Goal: Task Accomplishment & Management: Complete application form

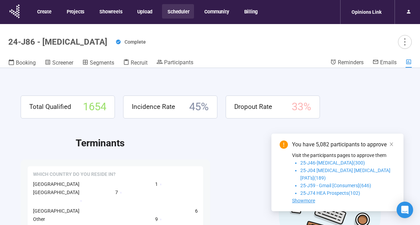
click at [179, 15] on button "Scheduler" at bounding box center [178, 11] width 32 height 14
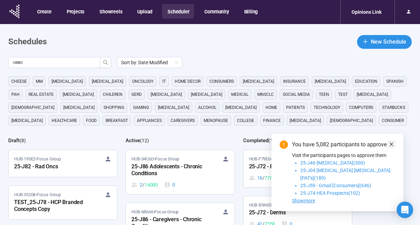
click at [392, 147] on icon "close" at bounding box center [391, 144] width 5 height 5
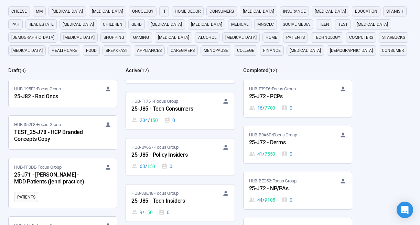
scroll to position [144, 0]
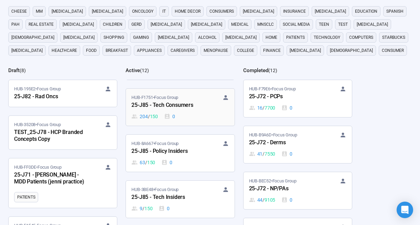
click at [175, 105] on div "25-J85 - Tech Consumers" at bounding box center [170, 105] width 76 height 9
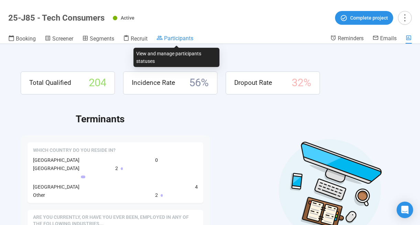
click at [176, 40] on span "Participants" at bounding box center [178, 38] width 29 height 7
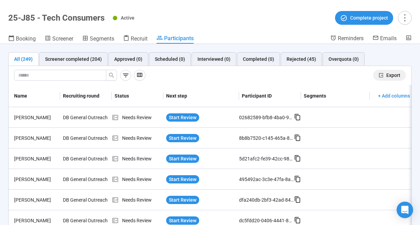
click at [385, 75] on button "Export" at bounding box center [390, 75] width 33 height 11
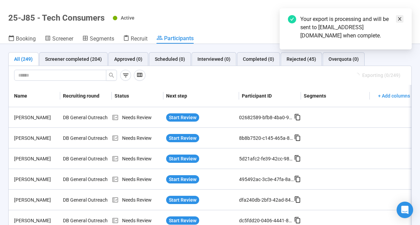
click at [398, 19] on icon "close" at bounding box center [400, 19] width 5 height 5
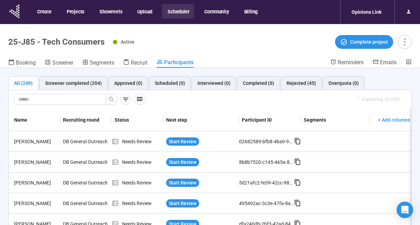
click at [178, 12] on button "Scheduler" at bounding box center [178, 11] width 32 height 14
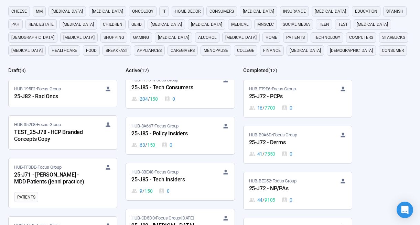
scroll to position [164, 0]
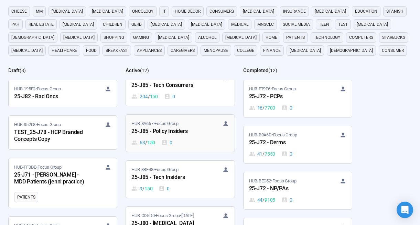
click at [176, 129] on div "25-J85 - Policy Insiders" at bounding box center [170, 131] width 76 height 9
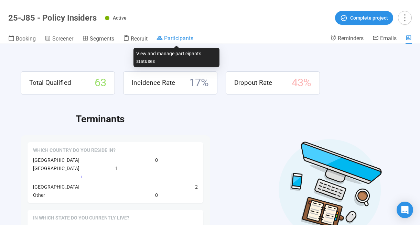
click at [186, 43] on link "Participants" at bounding box center [175, 39] width 37 height 8
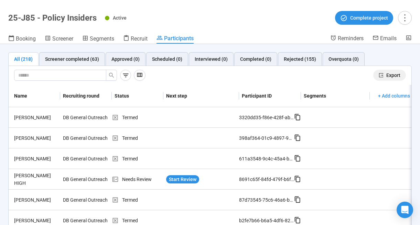
click at [391, 74] on span "Export" at bounding box center [394, 76] width 14 height 8
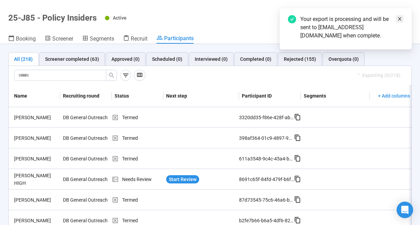
click at [400, 17] on icon "close" at bounding box center [400, 19] width 5 height 5
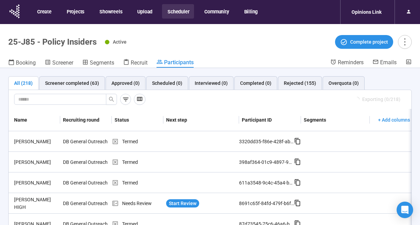
click at [176, 14] on button "Scheduler" at bounding box center [178, 11] width 32 height 14
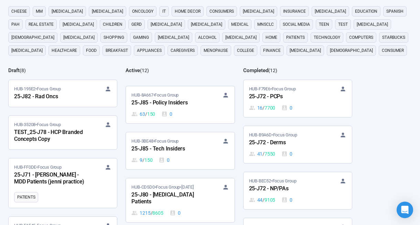
scroll to position [198, 0]
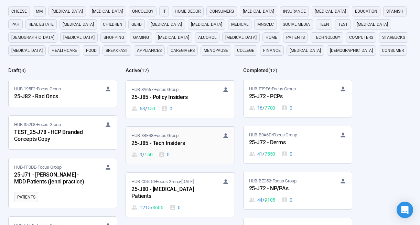
click at [182, 140] on div "25-J85 - Tech Insiders" at bounding box center [170, 143] width 76 height 9
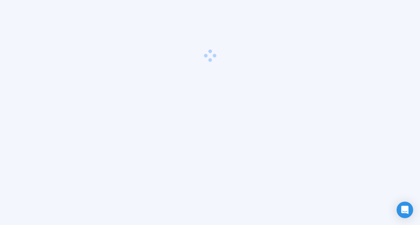
scroll to position [24, 0]
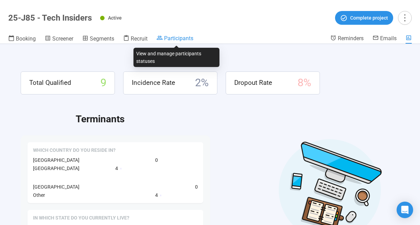
click at [187, 39] on span "Participants" at bounding box center [178, 38] width 29 height 7
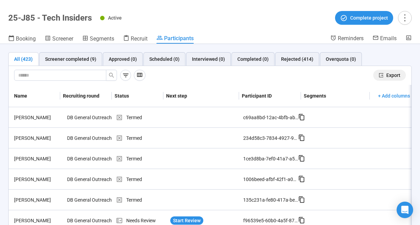
click at [392, 75] on span "Export" at bounding box center [394, 76] width 14 height 8
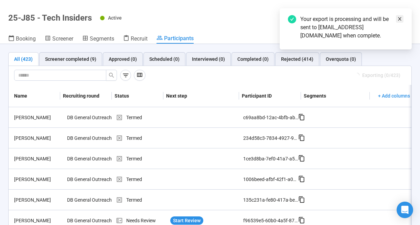
click at [401, 18] on icon "close" at bounding box center [400, 19] width 5 height 5
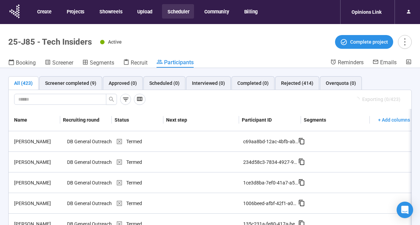
click at [178, 11] on button "Scheduler" at bounding box center [178, 11] width 32 height 14
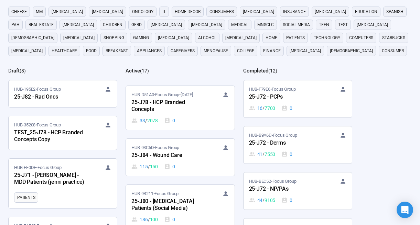
scroll to position [431, 0]
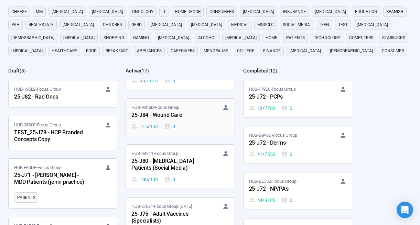
click at [167, 118] on div "25-J84 - Wound Care" at bounding box center [170, 115] width 76 height 9
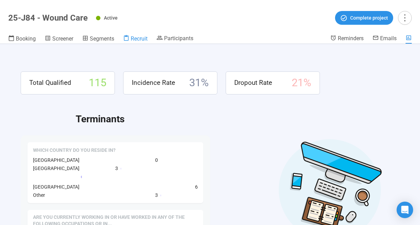
click at [138, 37] on span "Recruit" at bounding box center [139, 38] width 17 height 7
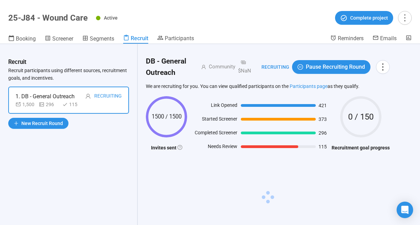
click at [49, 123] on span "New Recruit Round" at bounding box center [42, 124] width 42 height 8
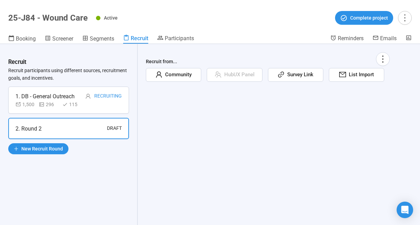
click at [174, 76] on span "Community" at bounding box center [176, 75] width 29 height 8
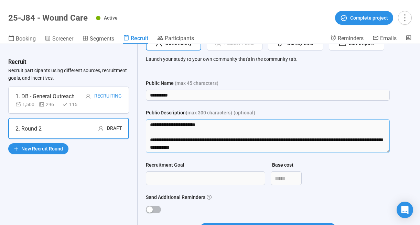
scroll to position [136, 0]
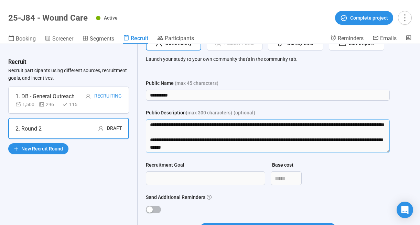
drag, startPoint x: 159, startPoint y: 138, endPoint x: 170, endPoint y: 167, distance: 30.4
click at [170, 169] on form "Public Name (max 45 characters) ********* Public Description (max 300 character…" at bounding box center [268, 163] width 244 height 166
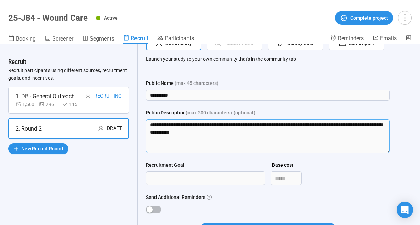
scroll to position [0, 0]
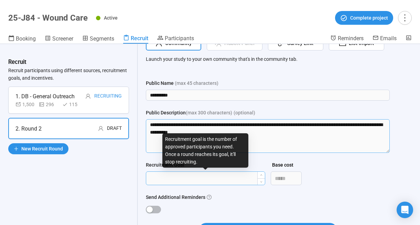
type textarea "**********"
click at [160, 181] on input "Recruitment Goal" at bounding box center [205, 178] width 119 height 13
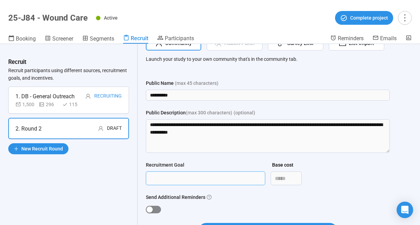
type input "***"
click at [151, 208] on div "button" at bounding box center [150, 210] width 6 height 6
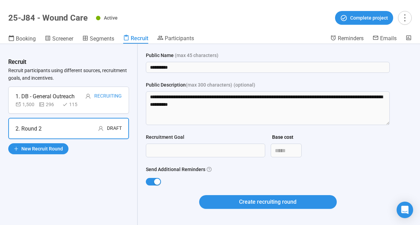
scroll to position [68, 0]
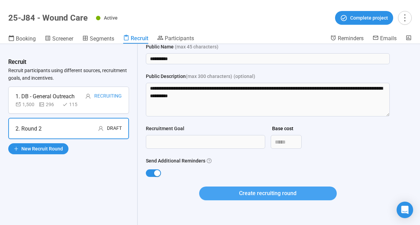
click at [258, 194] on span "Create recruiting round" at bounding box center [267, 193] width 57 height 9
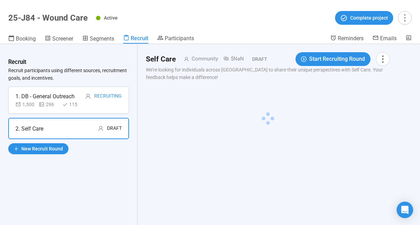
scroll to position [0, 0]
click at [385, 57] on icon "more" at bounding box center [382, 58] width 9 height 9
click at [357, 74] on span "Rename" at bounding box center [364, 75] width 42 height 8
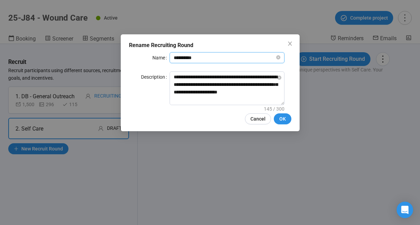
drag, startPoint x: 197, startPoint y: 57, endPoint x: 167, endPoint y: 56, distance: 30.7
click at [167, 56] on div "Name *********" at bounding box center [210, 57] width 162 height 11
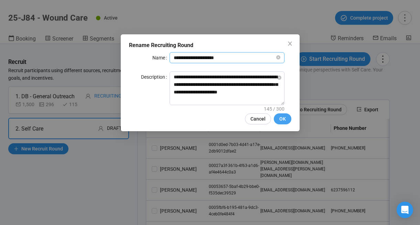
type input "**********"
click at [278, 119] on button "OK" at bounding box center [283, 119] width 18 height 11
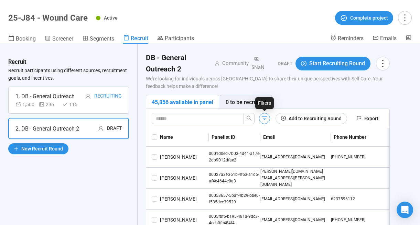
click at [264, 119] on icon "button" at bounding box center [264, 118] width 7 height 7
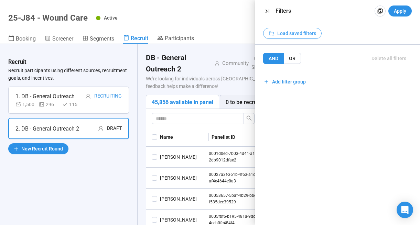
click at [302, 34] on span "Load saved filters" at bounding box center [296, 34] width 39 height 8
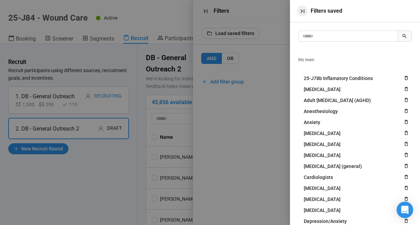
click at [303, 12] on icon "button" at bounding box center [302, 11] width 7 height 7
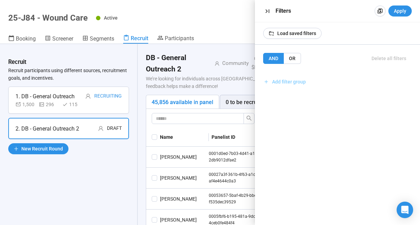
click at [293, 80] on span "Add filter group" at bounding box center [289, 82] width 34 height 8
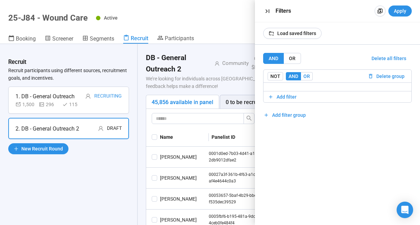
click at [304, 79] on label "OR" at bounding box center [307, 76] width 12 height 8
click at [306, 77] on span "OR" at bounding box center [307, 77] width 7 height 6
click at [288, 95] on span "Add filter" at bounding box center [287, 97] width 20 height 8
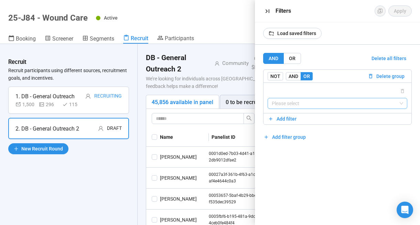
click at [291, 103] on input "search" at bounding box center [338, 103] width 132 height 10
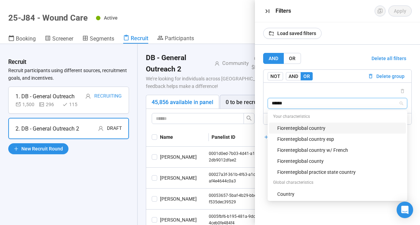
type input "*******"
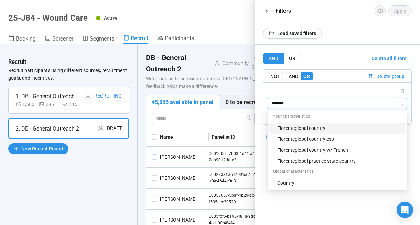
click at [305, 128] on div "Fiorenteglobal country" at bounding box center [339, 129] width 125 height 8
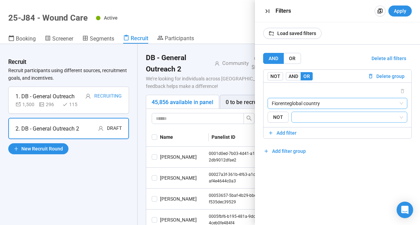
click at [304, 119] on input "search" at bounding box center [347, 117] width 103 height 8
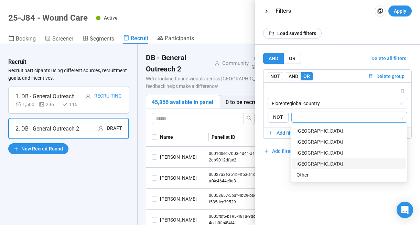
click at [312, 164] on div "[GEOGRAPHIC_DATA]" at bounding box center [349, 164] width 105 height 8
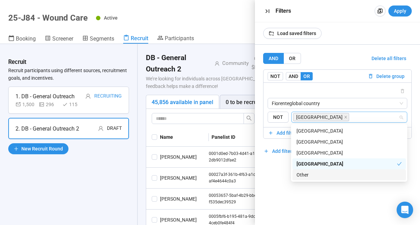
click at [280, 188] on div "AND OR Delete all filters NOT AND OR Delete group Fiorenteglobal country {"type…" at bounding box center [337, 135] width 165 height 181
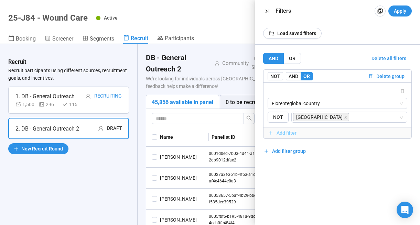
click at [287, 133] on span "Add filter" at bounding box center [287, 133] width 20 height 8
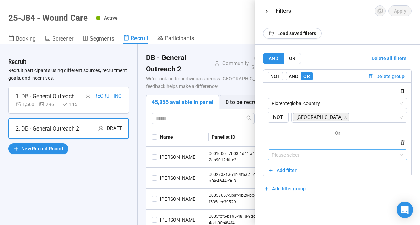
click at [293, 156] on input "search" at bounding box center [338, 155] width 132 height 10
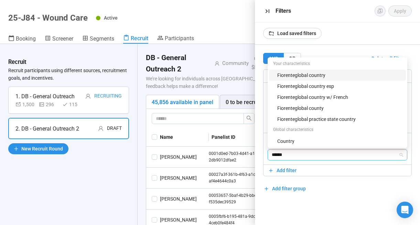
type input "*******"
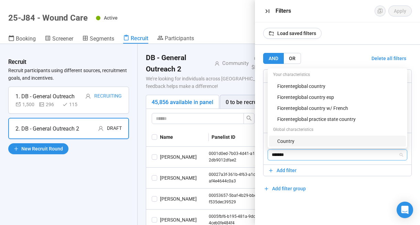
click at [280, 142] on div "Country" at bounding box center [339, 142] width 125 height 8
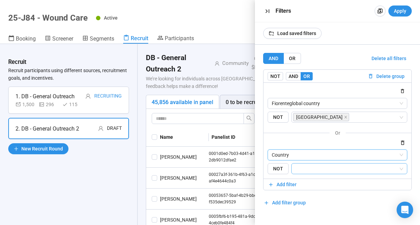
click at [312, 168] on input "search" at bounding box center [347, 169] width 103 height 8
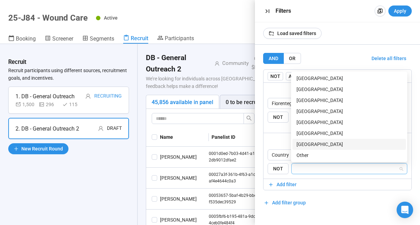
click at [311, 143] on div "[GEOGRAPHIC_DATA]" at bounding box center [349, 145] width 105 height 8
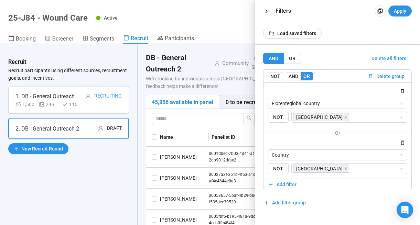
click at [330, 200] on div "AND OR Delete all filters NOT AND OR Delete group Fiorenteglobal country {"type…" at bounding box center [337, 131] width 149 height 156
click at [292, 203] on span "Add filter group" at bounding box center [289, 203] width 34 height 8
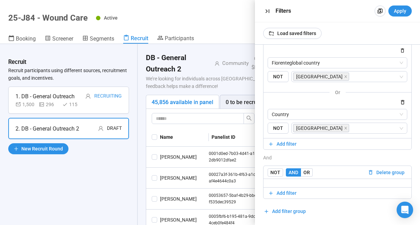
scroll to position [24, 0]
click at [309, 172] on label "OR" at bounding box center [307, 173] width 12 height 8
click at [292, 193] on span "Add filter" at bounding box center [287, 194] width 20 height 8
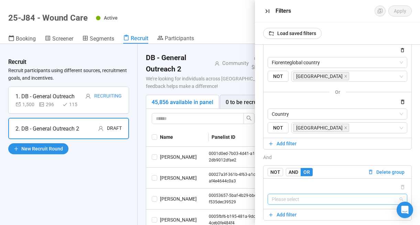
click at [312, 201] on input "search" at bounding box center [338, 200] width 132 height 10
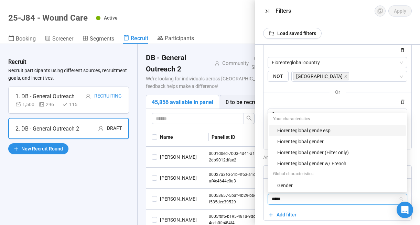
type input "******"
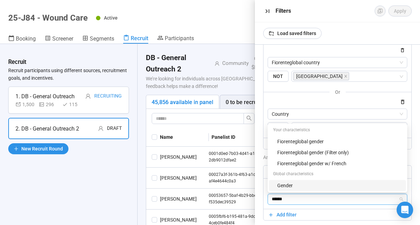
click at [294, 187] on div "Gender" at bounding box center [339, 186] width 125 height 8
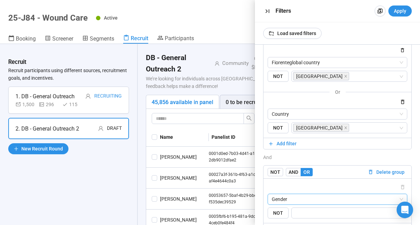
scroll to position [77, 0]
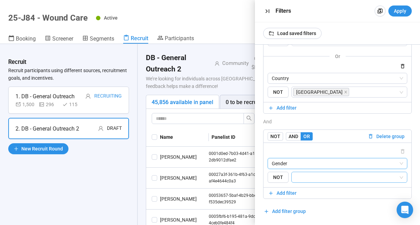
click at [307, 177] on input "search" at bounding box center [347, 178] width 103 height 8
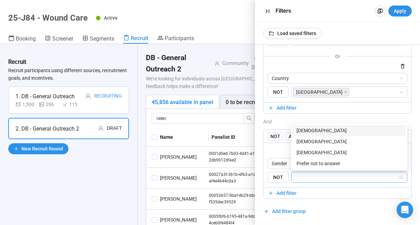
click at [304, 131] on div "[DEMOGRAPHIC_DATA]" at bounding box center [349, 131] width 105 height 8
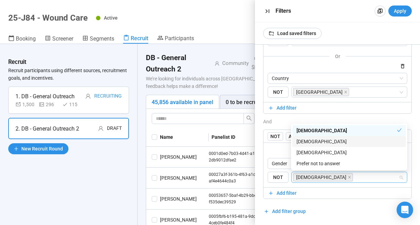
click at [305, 139] on div "[DEMOGRAPHIC_DATA]" at bounding box center [349, 142] width 105 height 8
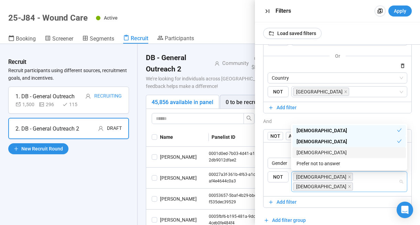
click at [306, 154] on div "[DEMOGRAPHIC_DATA]" at bounding box center [349, 153] width 105 height 8
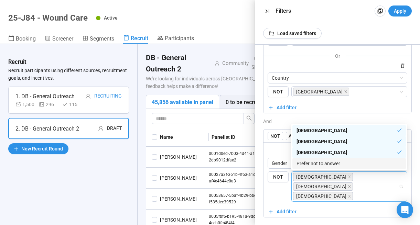
click at [307, 163] on div "Prefer not to answer" at bounding box center [349, 164] width 105 height 8
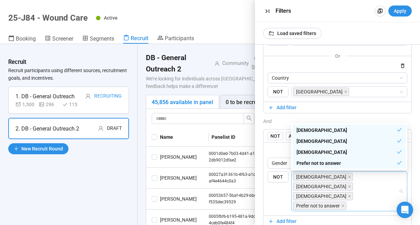
scroll to position [86, 0]
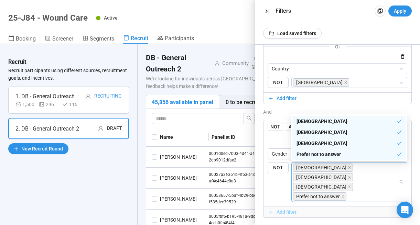
click at [291, 209] on span "Add filter" at bounding box center [287, 213] width 20 height 8
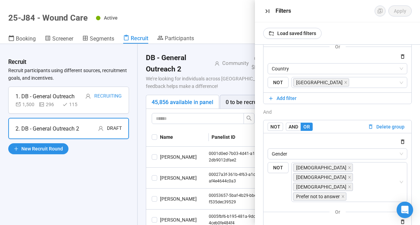
scroll to position [124, 0]
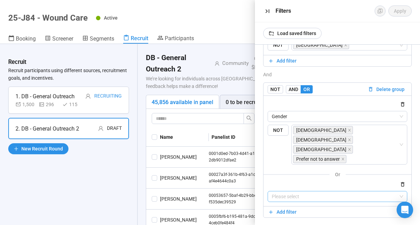
click at [294, 192] on input "search" at bounding box center [338, 197] width 132 height 10
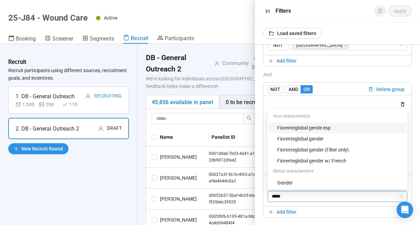
type input "******"
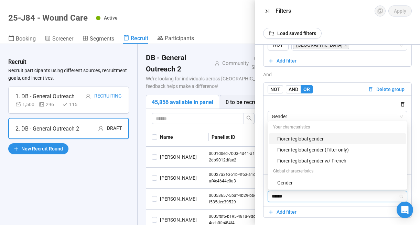
click at [313, 135] on div "Fiorenteglobal gender" at bounding box center [339, 139] width 125 height 8
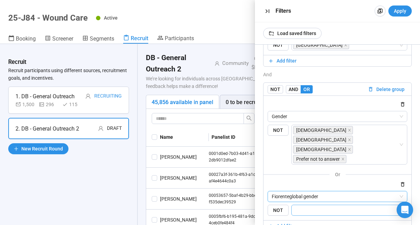
scroll to position [138, 0]
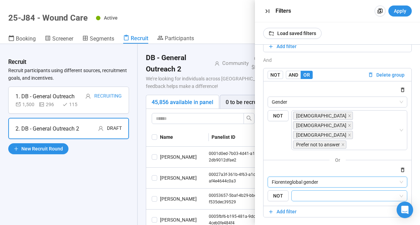
click at [318, 192] on input "search" at bounding box center [347, 196] width 103 height 8
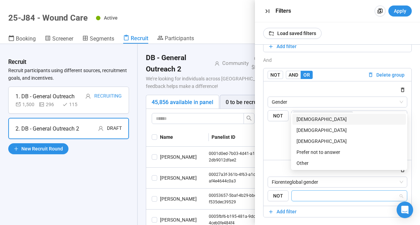
click at [305, 117] on div "[DEMOGRAPHIC_DATA]" at bounding box center [349, 120] width 105 height 8
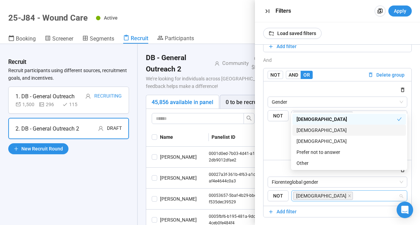
click at [305, 129] on div "[DEMOGRAPHIC_DATA]" at bounding box center [349, 131] width 105 height 8
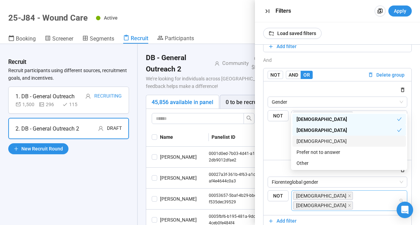
click at [305, 139] on div "[DEMOGRAPHIC_DATA]" at bounding box center [349, 142] width 105 height 8
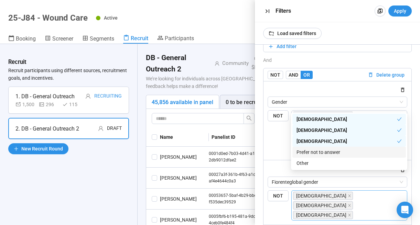
click at [306, 150] on div "Prefer not to answer" at bounding box center [349, 153] width 105 height 8
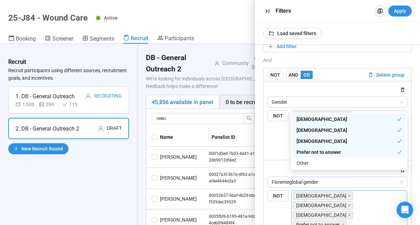
click at [306, 162] on div "Other" at bounding box center [349, 164] width 105 height 8
click at [326, 208] on div "AND OR Delete all filters NOT AND OR Delete group Fiorenteglobal country {"type…" at bounding box center [337, 90] width 149 height 350
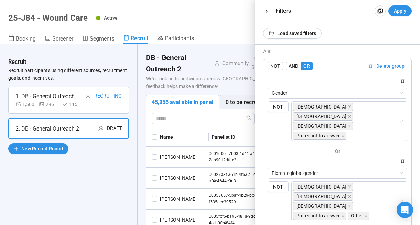
scroll to position [147, 0]
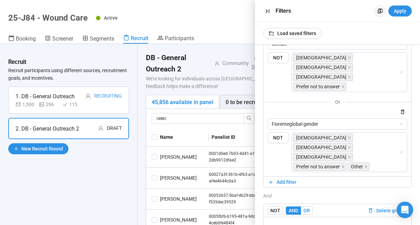
click at [308, 208] on span "OR" at bounding box center [307, 211] width 7 height 6
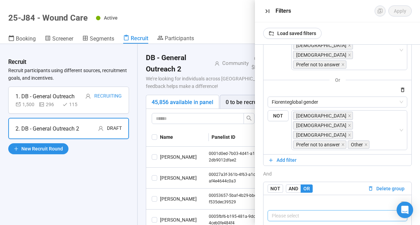
click at [297, 211] on input "search" at bounding box center [338, 216] width 132 height 10
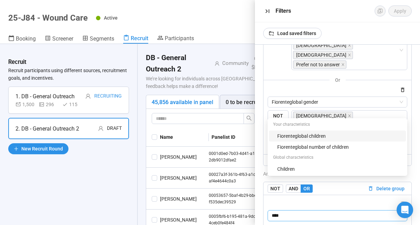
type input "*****"
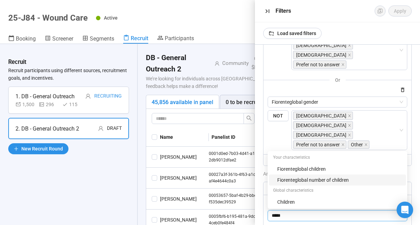
click at [298, 177] on div "Fiorenteglobal number of children" at bounding box center [339, 181] width 125 height 8
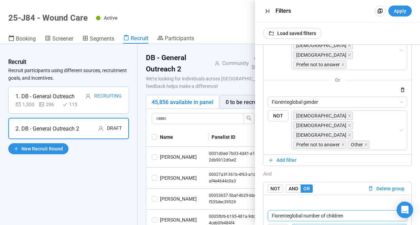
scroll to position [243, 0]
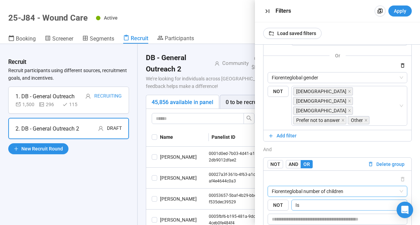
click at [318, 200] on span "Is" at bounding box center [350, 205] width 108 height 10
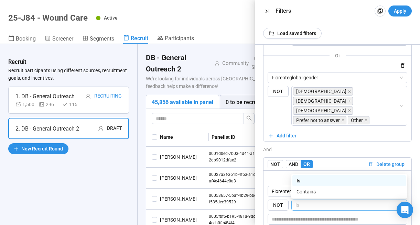
click at [309, 180] on div "Is" at bounding box center [349, 181] width 105 height 8
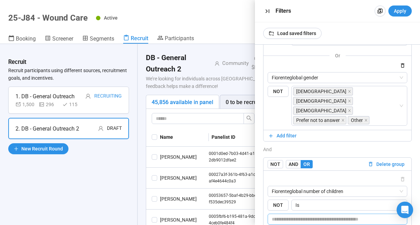
click at [292, 214] on input "text" at bounding box center [338, 219] width 140 height 11
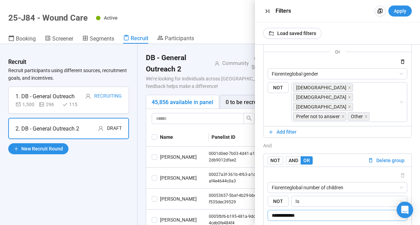
scroll to position [246, 0]
type input "**********"
click at [401, 13] on span "Apply" at bounding box center [400, 11] width 12 height 8
click at [267, 10] on icon "button" at bounding box center [267, 11] width 7 height 7
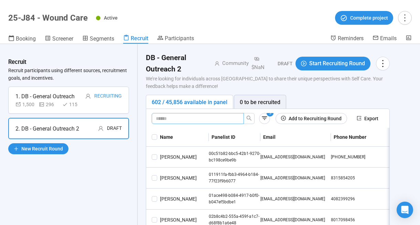
click at [190, 118] on input "text" at bounding box center [195, 119] width 78 height 8
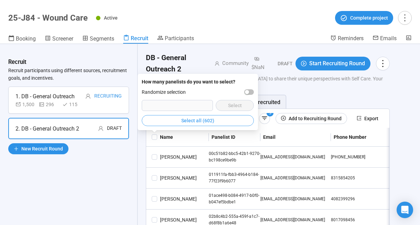
click at [198, 123] on span "Select all (602)" at bounding box center [197, 121] width 33 height 8
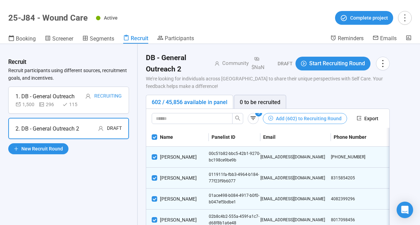
click at [301, 119] on span "Add (602) to Recruiting Round" at bounding box center [309, 119] width 66 height 8
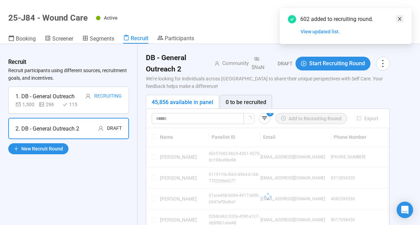
click at [400, 19] on icon "close" at bounding box center [399, 18] width 3 height 3
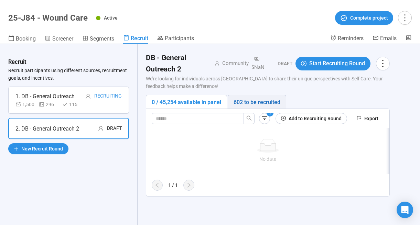
click at [275, 99] on div "602 to be recruited" at bounding box center [257, 102] width 47 height 9
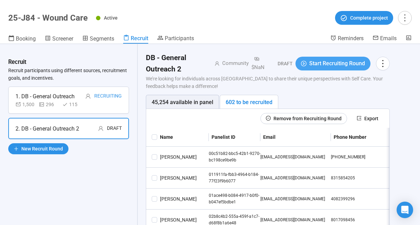
click at [336, 67] on span "Start Recruiting Round" at bounding box center [337, 63] width 56 height 9
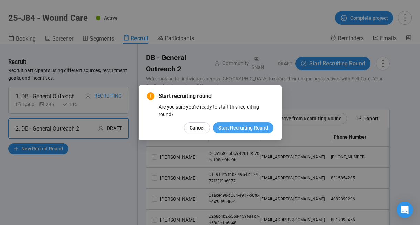
click at [228, 126] on span "Start Recruiting Round" at bounding box center [244, 128] width 50 height 8
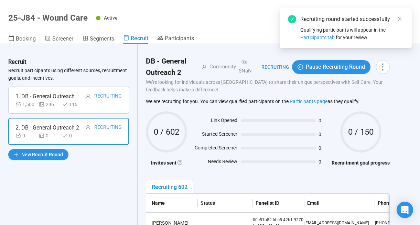
scroll to position [24, 0]
click at [398, 18] on icon "close" at bounding box center [400, 19] width 5 height 5
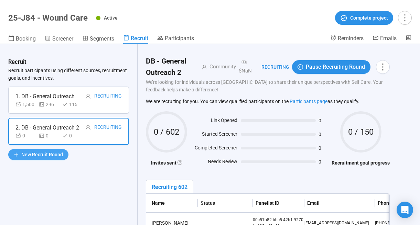
click at [53, 154] on span "New Recruit Round" at bounding box center [42, 155] width 42 height 8
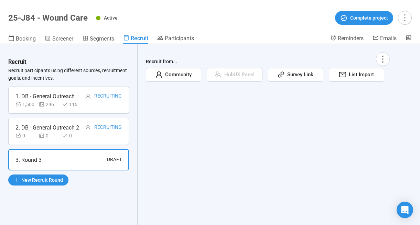
click at [179, 77] on span "Community" at bounding box center [176, 75] width 29 height 8
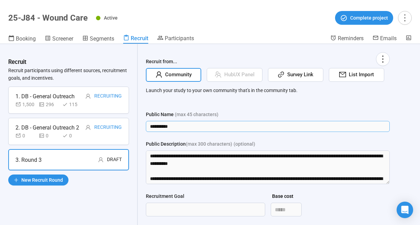
click at [175, 125] on input "*********" at bounding box center [268, 126] width 244 height 11
click at [138, 120] on div "Recruit from... Community HubUX Panel Survey Link List Import Launch your study…" at bounding box center [268, 168] width 261 height 249
type input "**********"
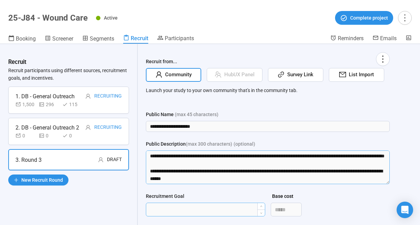
drag, startPoint x: 153, startPoint y: 170, endPoint x: 171, endPoint y: 207, distance: 40.8
click at [171, 207] on form "**********" at bounding box center [268, 194] width 244 height 166
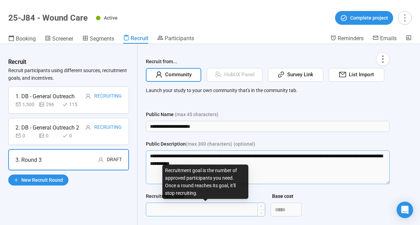
scroll to position [0, 0]
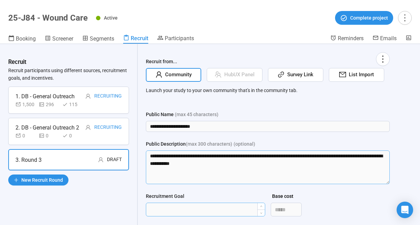
type textarea "**********"
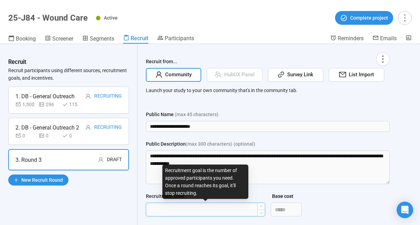
click at [159, 211] on input "Recruitment Goal" at bounding box center [205, 209] width 119 height 13
type input "***"
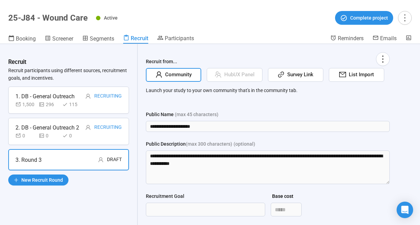
click at [111, 204] on div "Recruit Recruit participants using different sources, recruitment goals, and in…" at bounding box center [69, 134] width 138 height 181
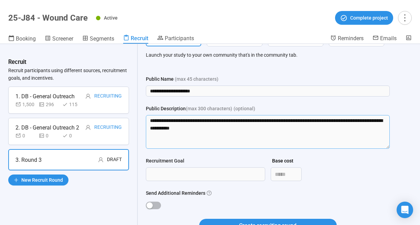
scroll to position [39, 0]
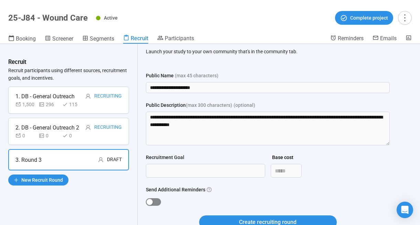
click at [149, 202] on div "button" at bounding box center [150, 202] width 6 height 6
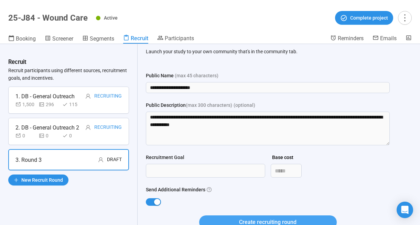
click at [243, 220] on span "Create recruiting round" at bounding box center [267, 222] width 57 height 9
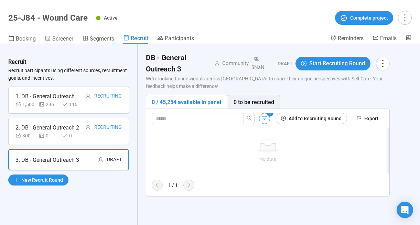
click at [266, 116] on icon "button" at bounding box center [264, 118] width 7 height 7
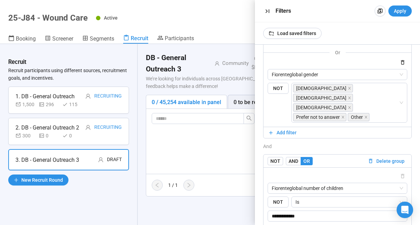
scroll to position [247, 0]
click at [390, 157] on span "Delete group" at bounding box center [391, 161] width 28 height 8
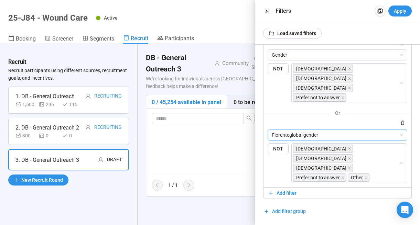
scroll to position [147, 0]
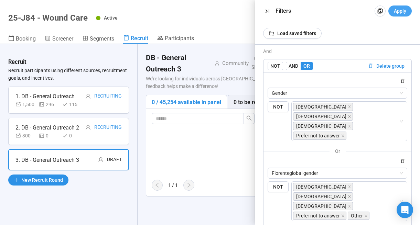
click at [400, 13] on span "Apply" at bounding box center [400, 11] width 12 height 8
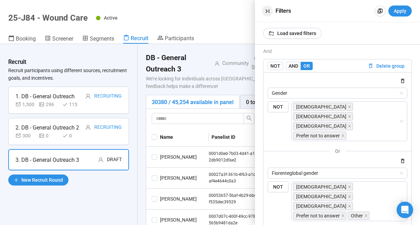
click at [268, 9] on icon "button" at bounding box center [267, 11] width 7 height 7
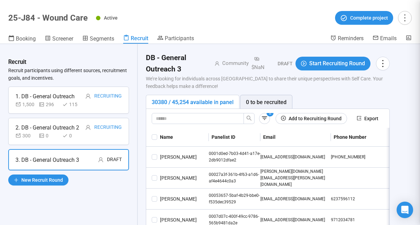
scroll to position [176, 0]
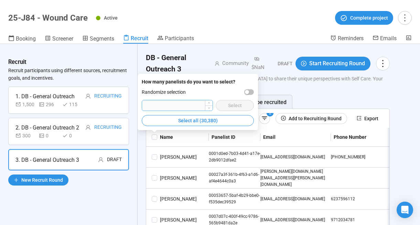
click at [183, 104] on input "number" at bounding box center [177, 106] width 71 height 10
type input "****"
click at [246, 92] on div "button" at bounding box center [247, 92] width 4 height 4
click at [228, 106] on span "Select" at bounding box center [235, 106] width 14 height 8
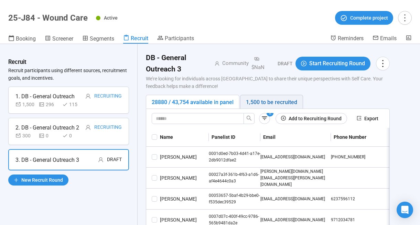
click at [259, 104] on div "1,500 to be recruited" at bounding box center [271, 102] width 51 height 9
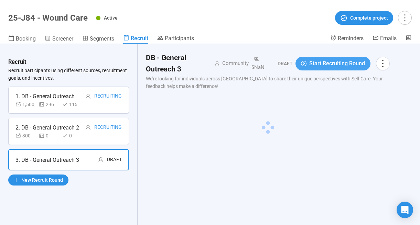
click at [327, 64] on span "Start Recruiting Round" at bounding box center [337, 63] width 56 height 9
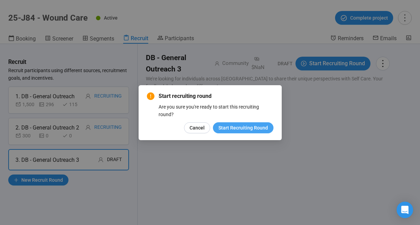
click at [238, 128] on span "Start Recruiting Round" at bounding box center [244, 128] width 50 height 8
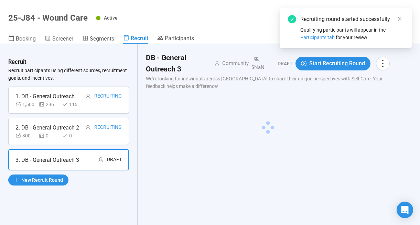
click at [401, 18] on icon "close" at bounding box center [399, 18] width 3 height 3
click at [400, 18] on icon "close" at bounding box center [400, 19] width 5 height 5
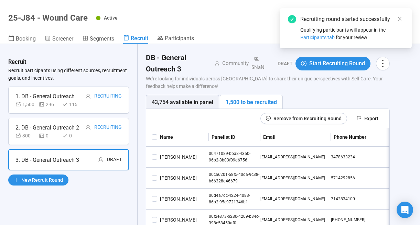
click at [62, 135] on div "300 0 0" at bounding box center [48, 136] width 67 height 8
click at [57, 133] on div "0" at bounding box center [49, 136] width 21 height 8
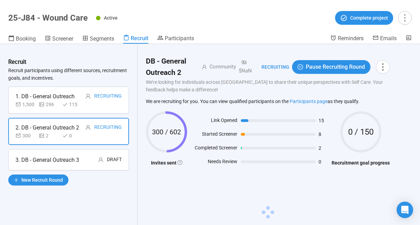
click at [70, 160] on div "3. DB - General Outreach 3" at bounding box center [47, 160] width 64 height 9
